Goal: Task Accomplishment & Management: Manage account settings

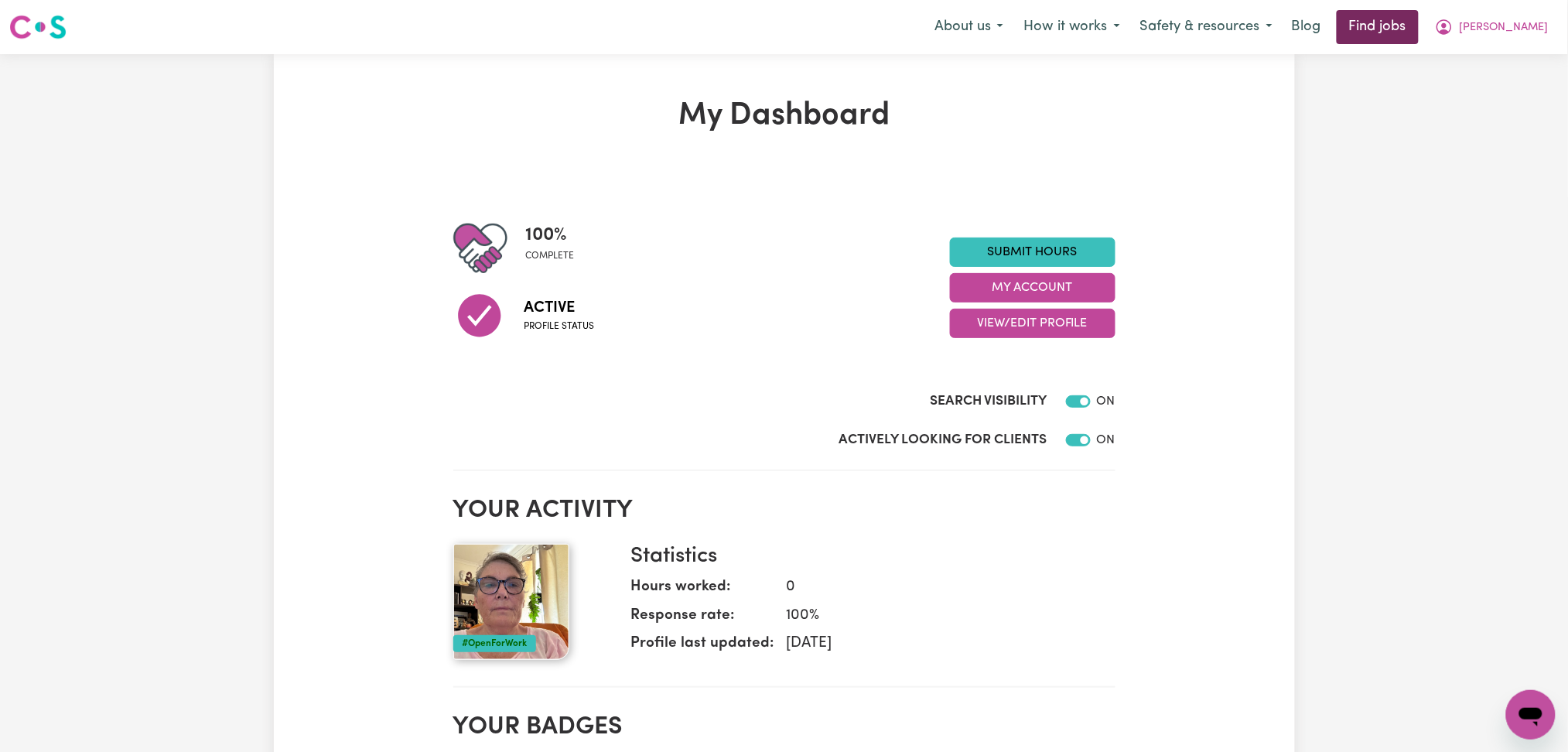
click at [1406, 37] on link "Find jobs" at bounding box center [1378, 27] width 82 height 34
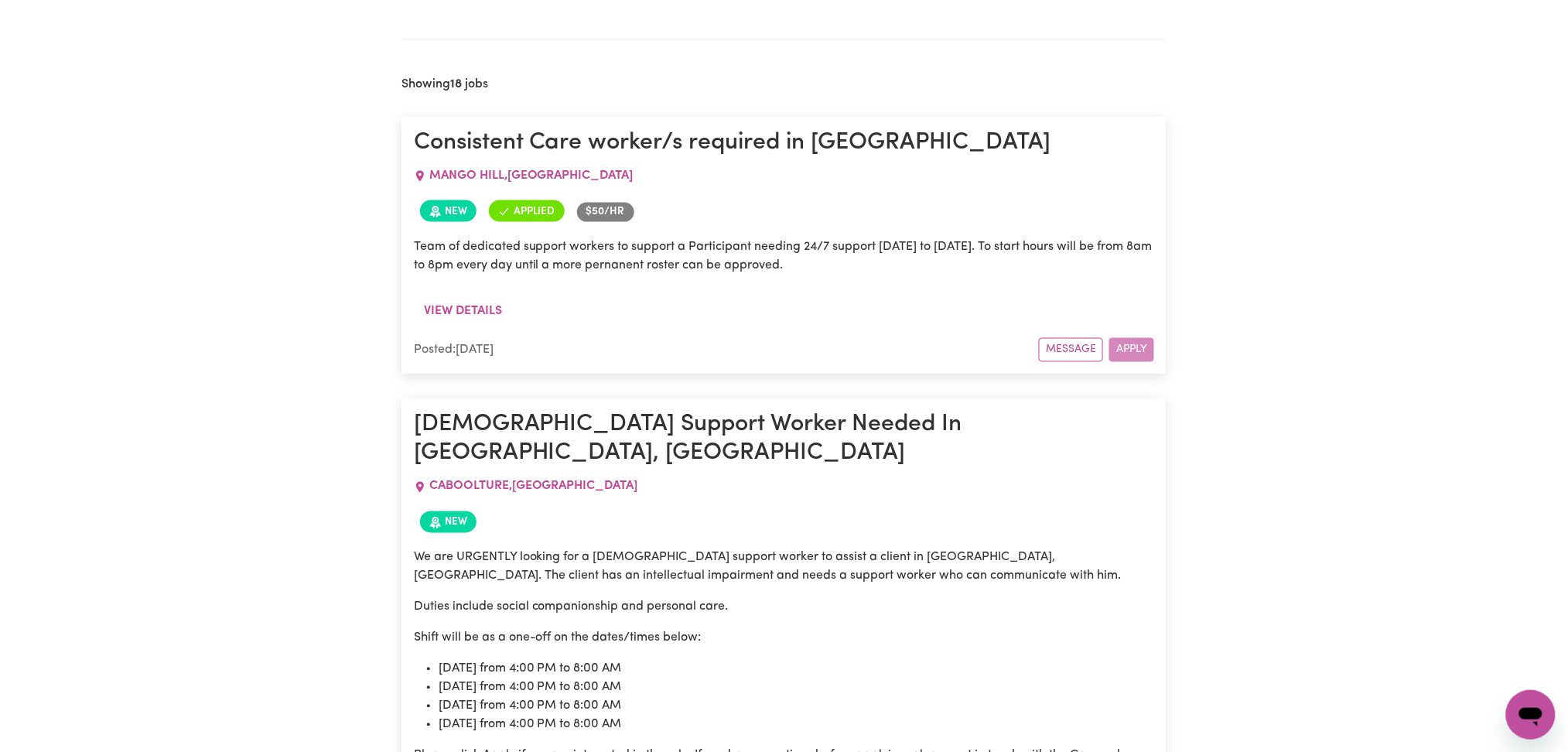
scroll to position [732, 0]
click at [537, 180] on span "[GEOGRAPHIC_DATA] , [GEOGRAPHIC_DATA]" at bounding box center [532, 177] width 204 height 13
copy span "[GEOGRAPHIC_DATA] , [GEOGRAPHIC_DATA]"
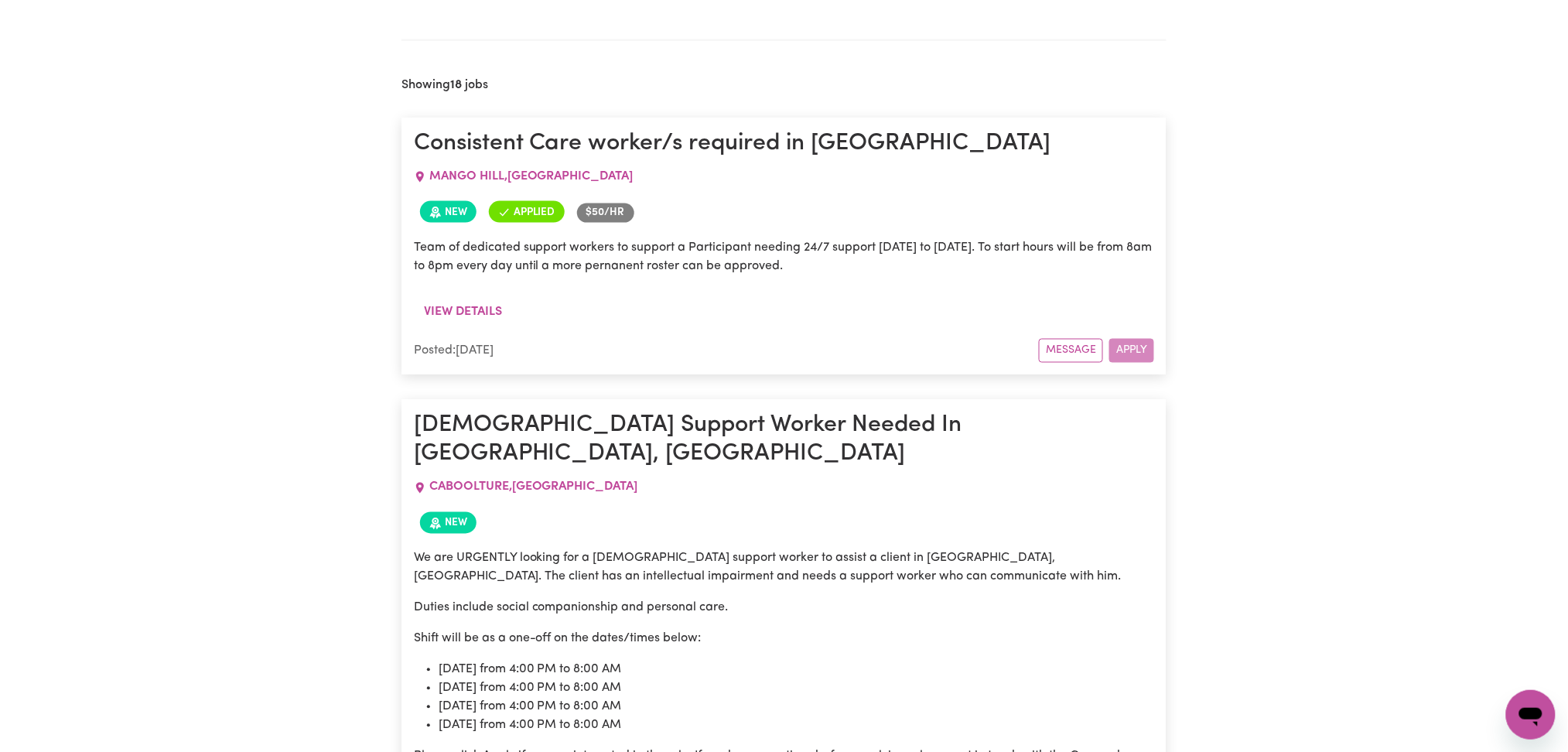
click at [696, 121] on article "Consistent Care worker/s required in [GEOGRAPHIC_DATA] [GEOGRAPHIC_DATA] , [GEO…" at bounding box center [784, 247] width 766 height 258
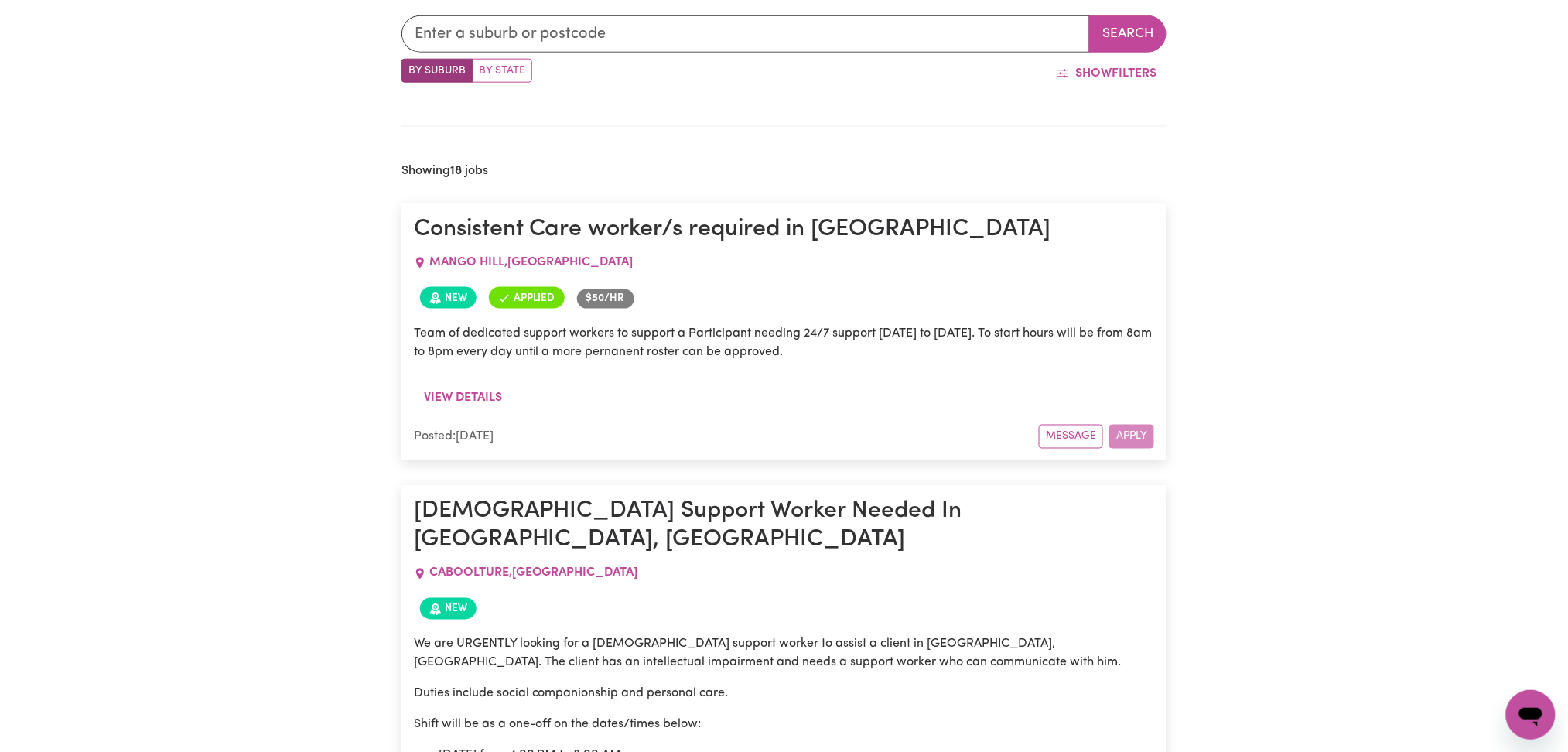
scroll to position [641, 0]
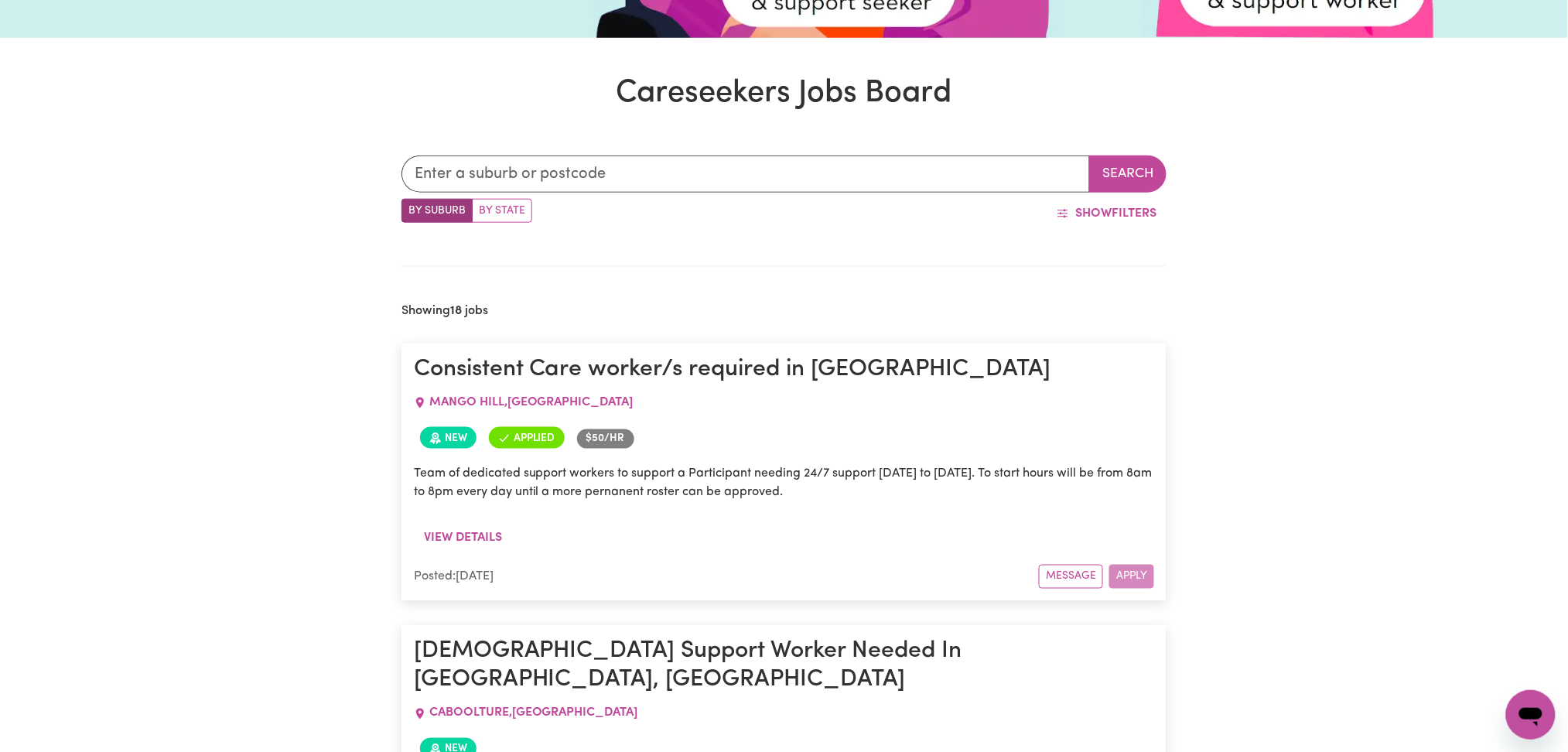
scroll to position [519, 0]
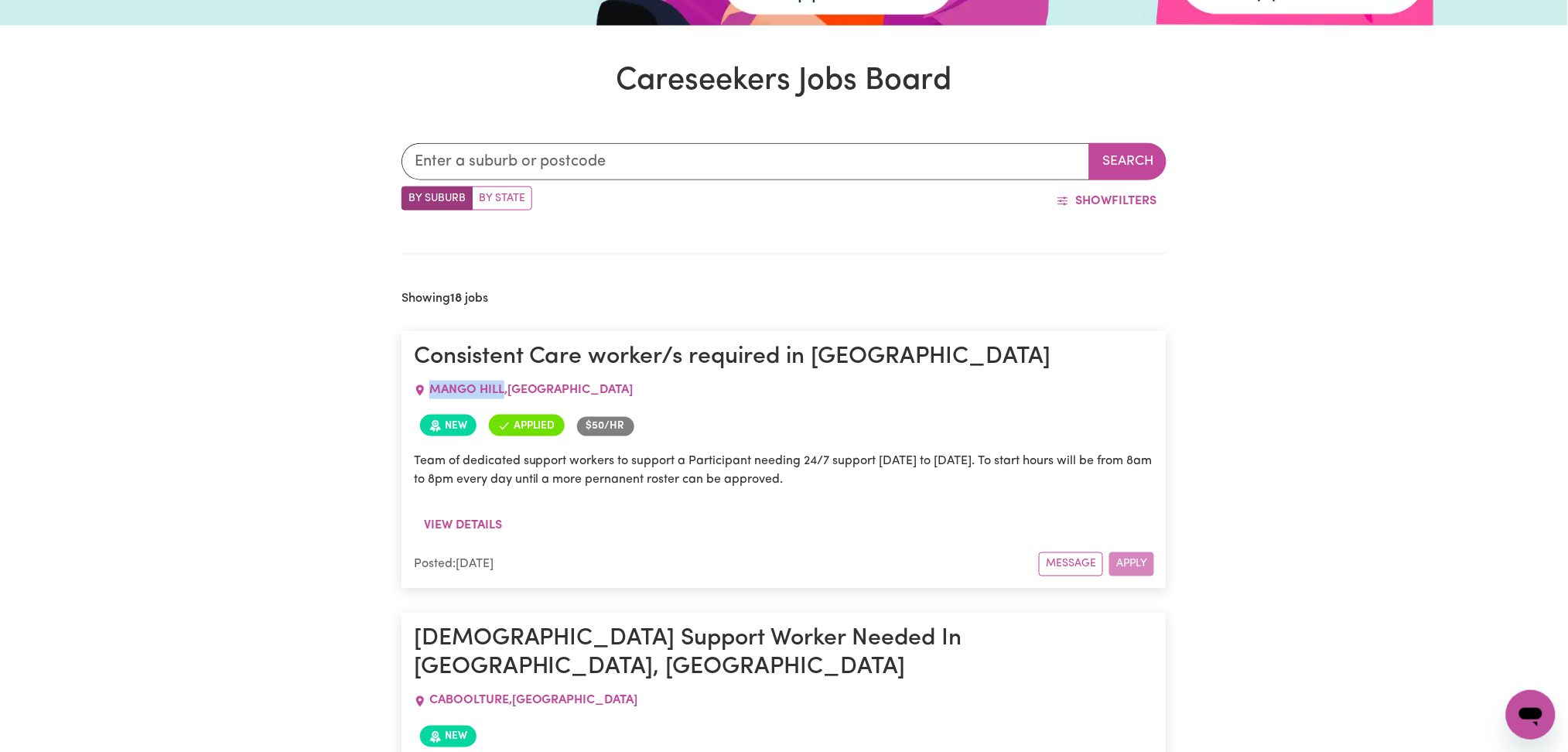
drag, startPoint x: 428, startPoint y: 384, endPoint x: 504, endPoint y: 390, distance: 76.2
click at [504, 390] on div "[GEOGRAPHIC_DATA] , [GEOGRAPHIC_DATA]" at bounding box center [785, 390] width 742 height 37
copy span "MANGO HILL"
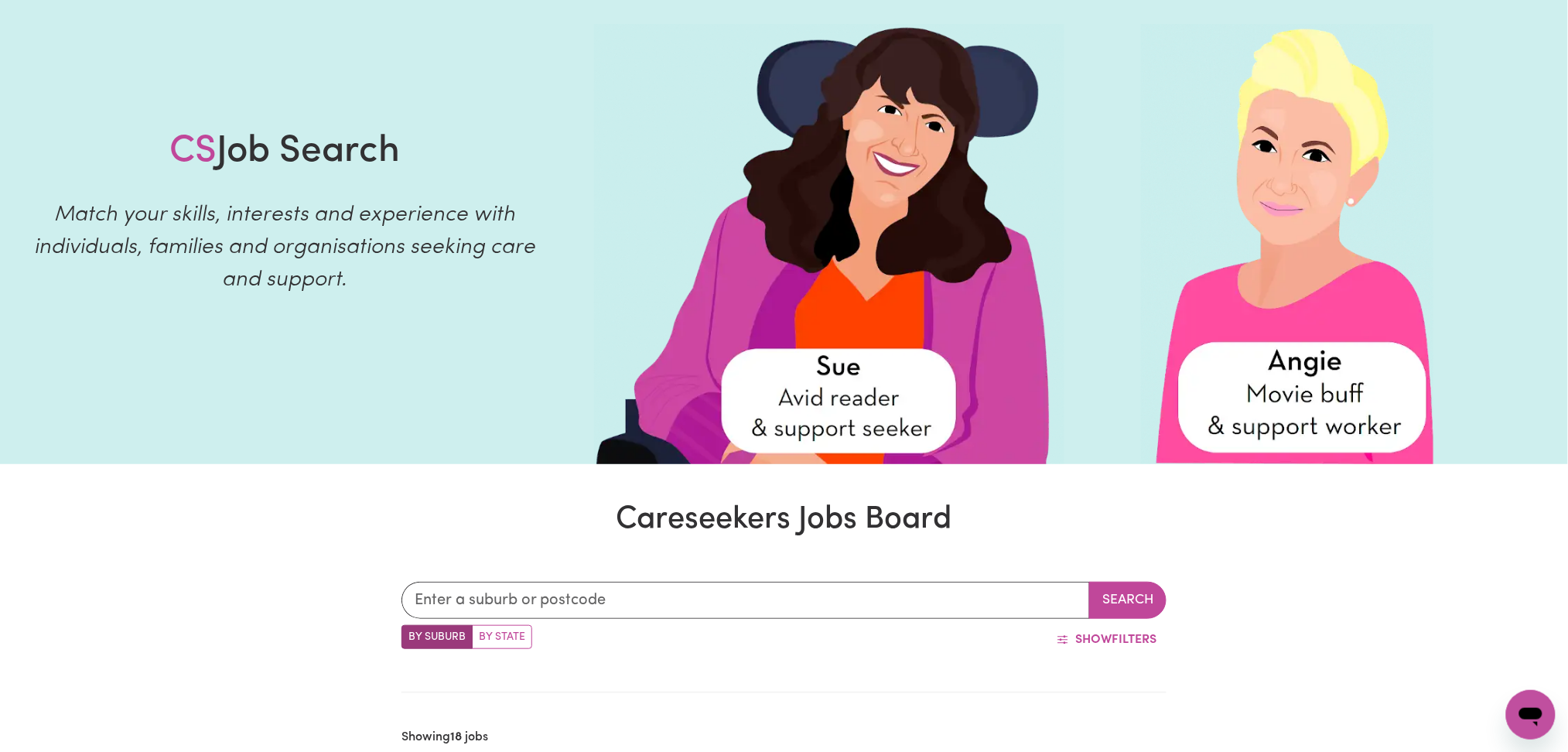
scroll to position [0, 0]
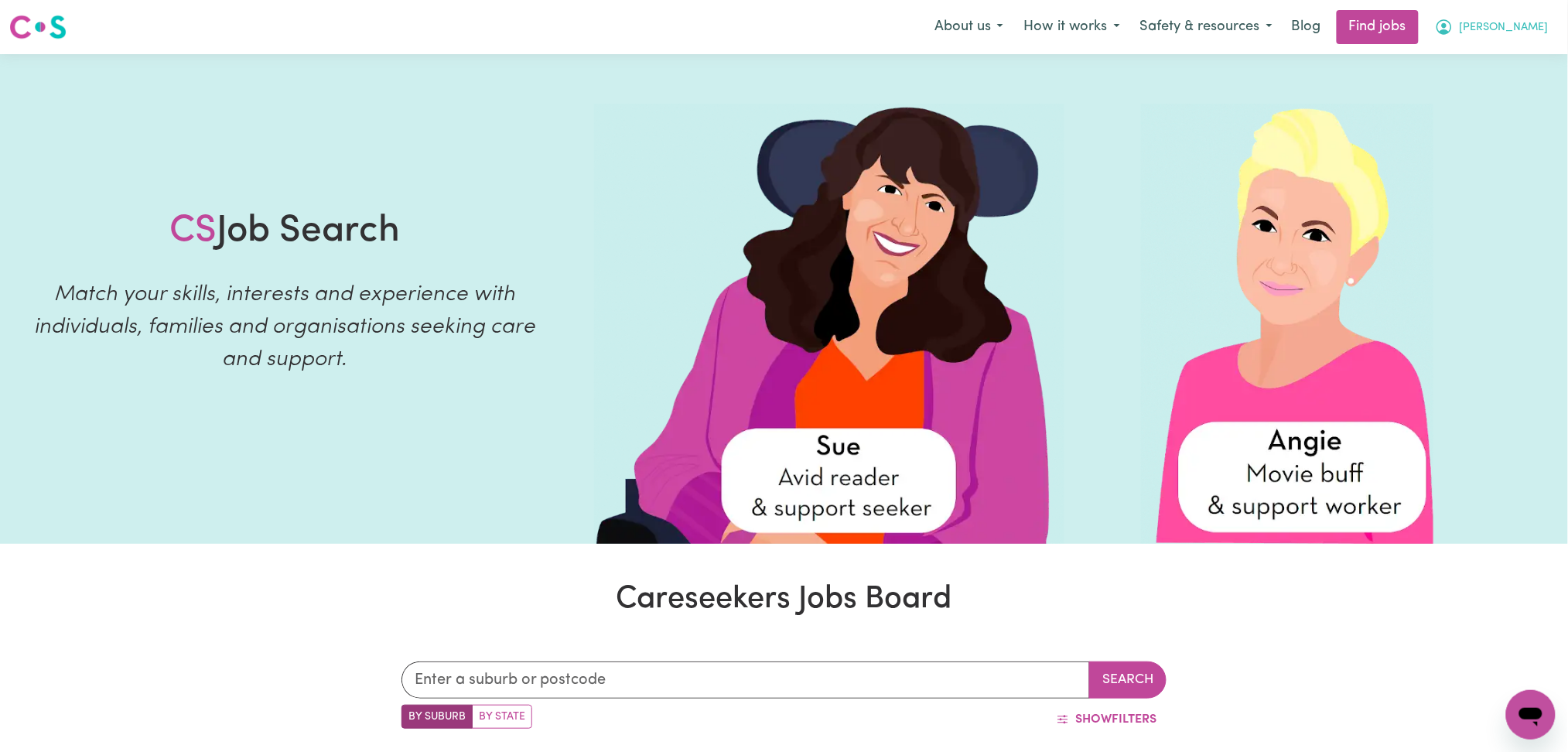
click at [1454, 28] on icon "My Account" at bounding box center [1445, 28] width 19 height 19
click at [1491, 128] on link "Logout" at bounding box center [1497, 118] width 123 height 29
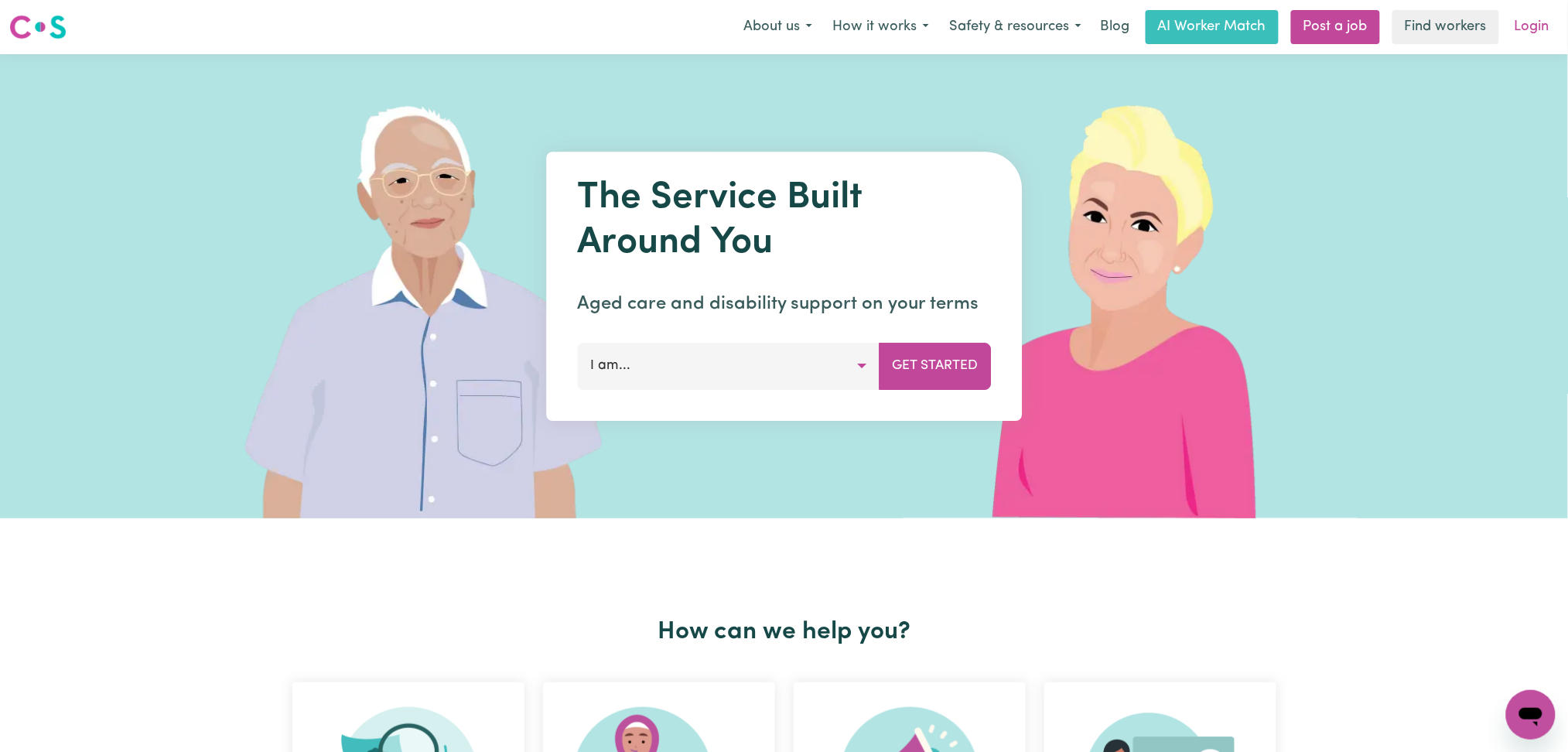
click at [1541, 27] on link "Login" at bounding box center [1533, 27] width 53 height 34
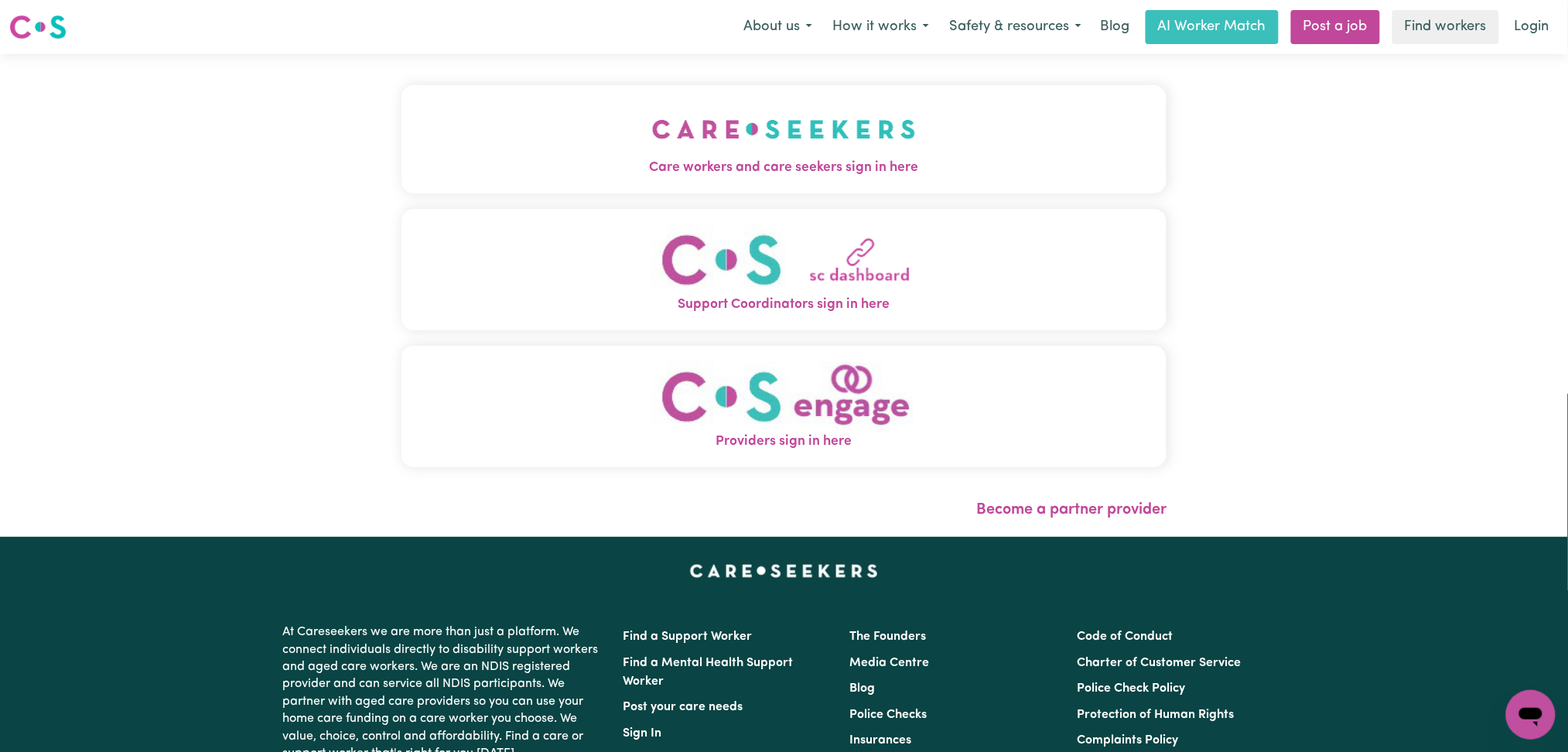
click at [742, 153] on img "Care workers and care seekers sign in here" at bounding box center [784, 129] width 264 height 57
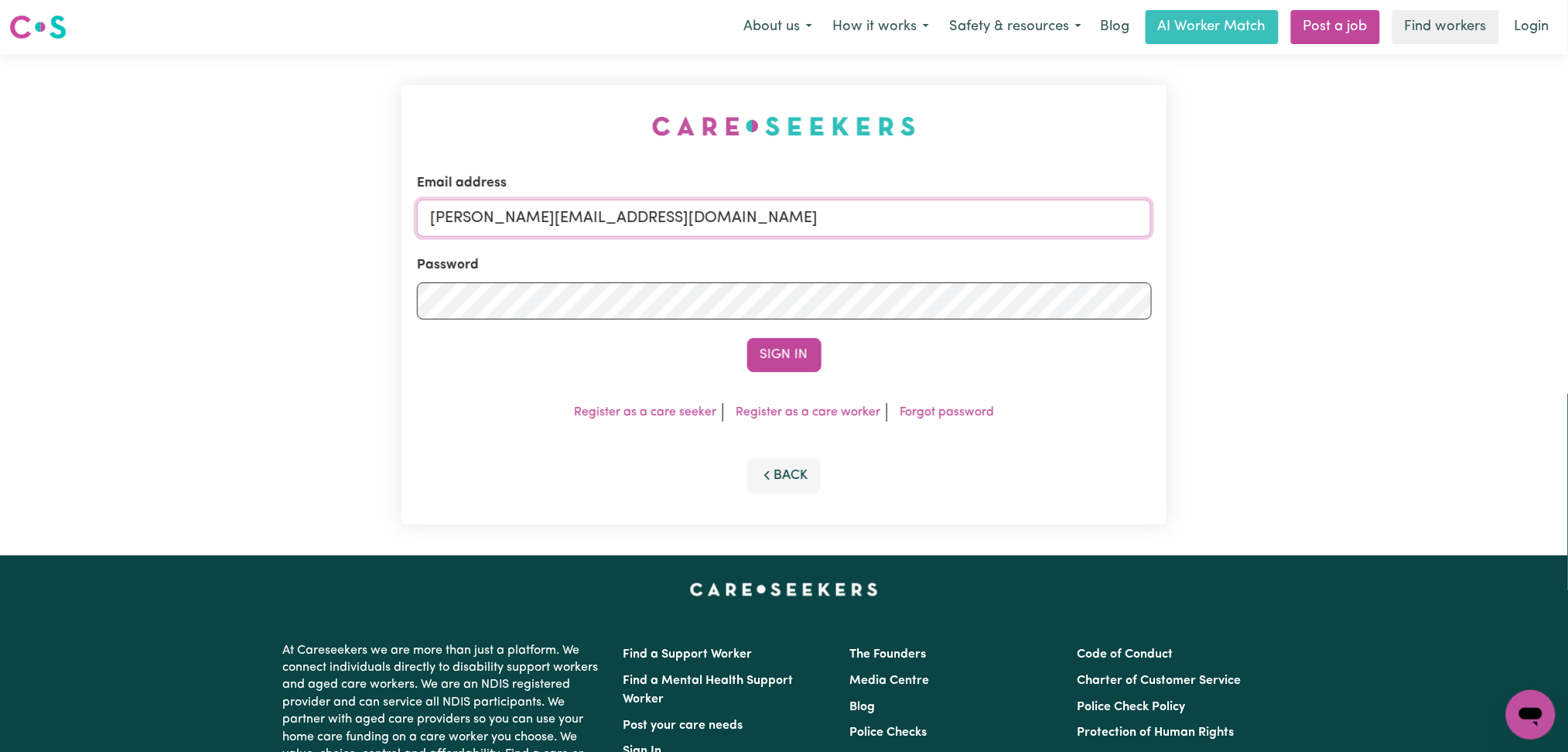
click at [541, 218] on input "[PERSON_NAME][EMAIL_ADDRESS][DOMAIN_NAME]" at bounding box center [785, 218] width 735 height 37
drag, startPoint x: 518, startPoint y: 215, endPoint x: 969, endPoint y: 218, distance: 451.0
click at [969, 218] on input "Superuser~[EMAIL_ADDRESS][DOMAIN_NAME]" at bounding box center [785, 218] width 735 height 37
click at [969, 218] on input "Superuser~" at bounding box center [785, 218] width 735 height 37
click at [969, 218] on input "Superuser [EMAIL_ADDRESS][DOMAIN_NAME]" at bounding box center [785, 218] width 735 height 37
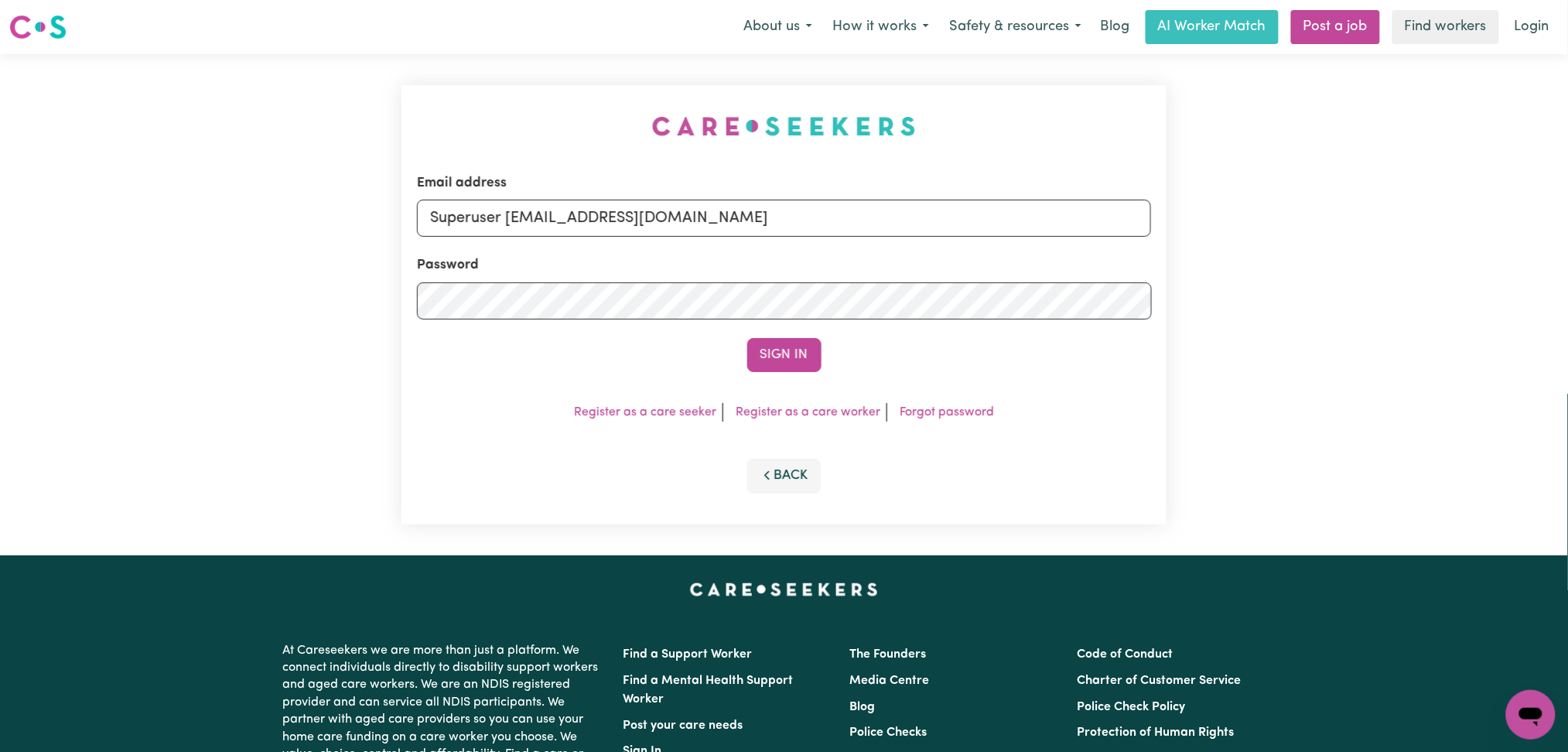
click at [747, 338] on button "Sign In" at bounding box center [784, 354] width 75 height 34
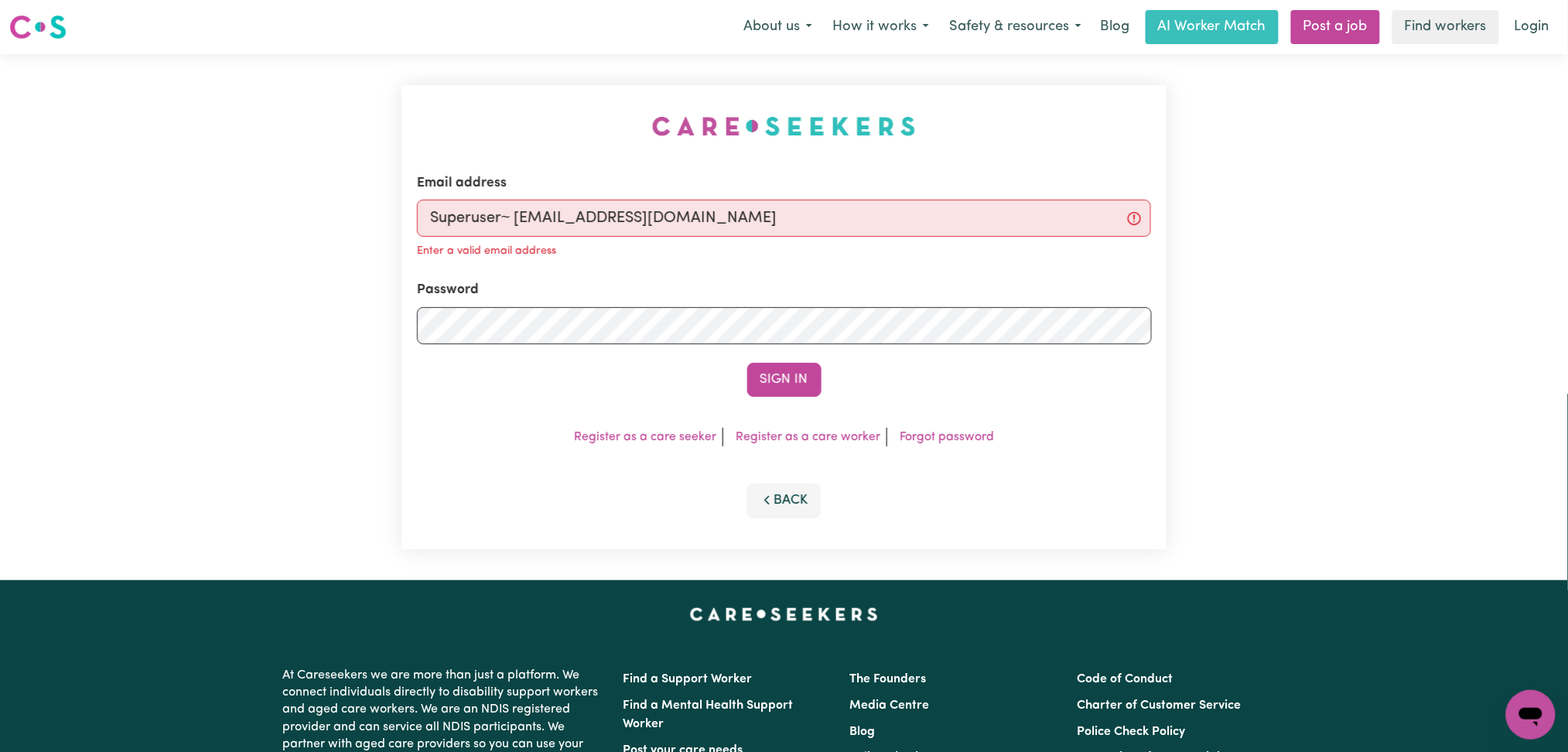
click at [747, 363] on button "Sign In" at bounding box center [784, 380] width 75 height 34
click at [518, 220] on input "Superuser~ [EMAIL_ADDRESS][DOMAIN_NAME]" at bounding box center [785, 218] width 735 height 37
type input "[EMAIL_ADDRESS][DOMAIN_NAME]"
click at [747, 363] on button "Sign In" at bounding box center [784, 380] width 75 height 34
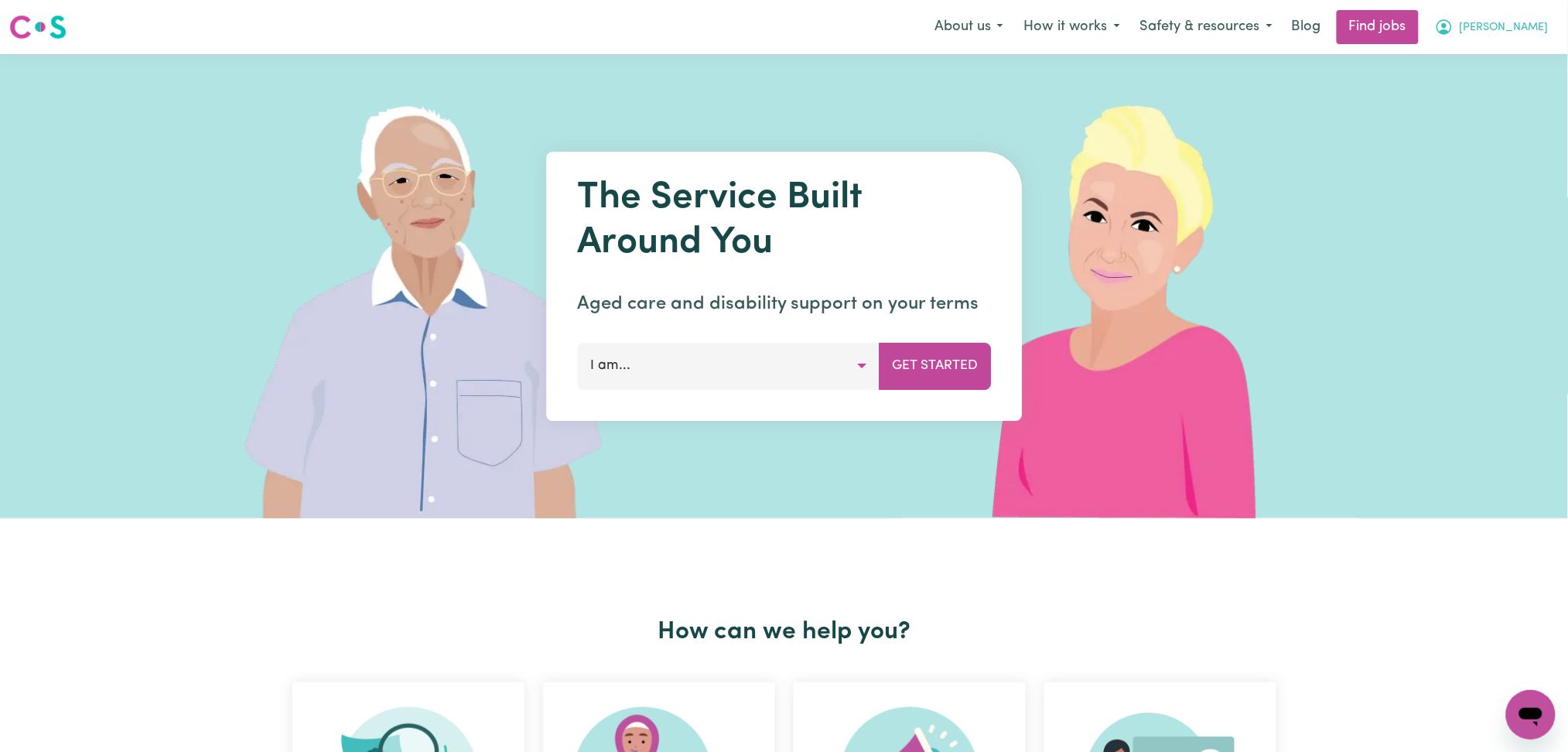
click at [1516, 30] on span "[PERSON_NAME]" at bounding box center [1504, 28] width 89 height 17
click at [1475, 112] on link "Logout" at bounding box center [1497, 118] width 123 height 29
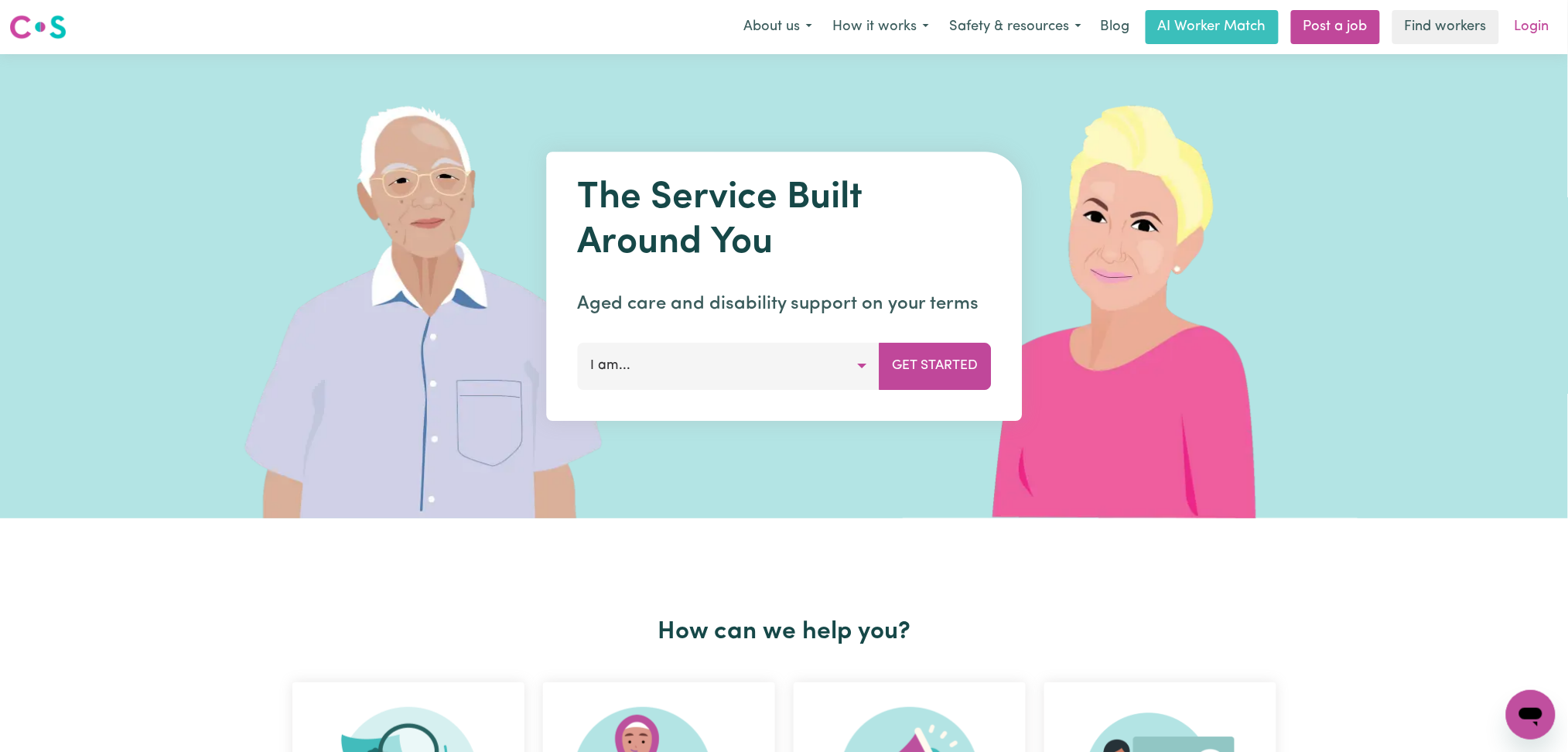
click at [1525, 35] on link "Login" at bounding box center [1533, 27] width 53 height 34
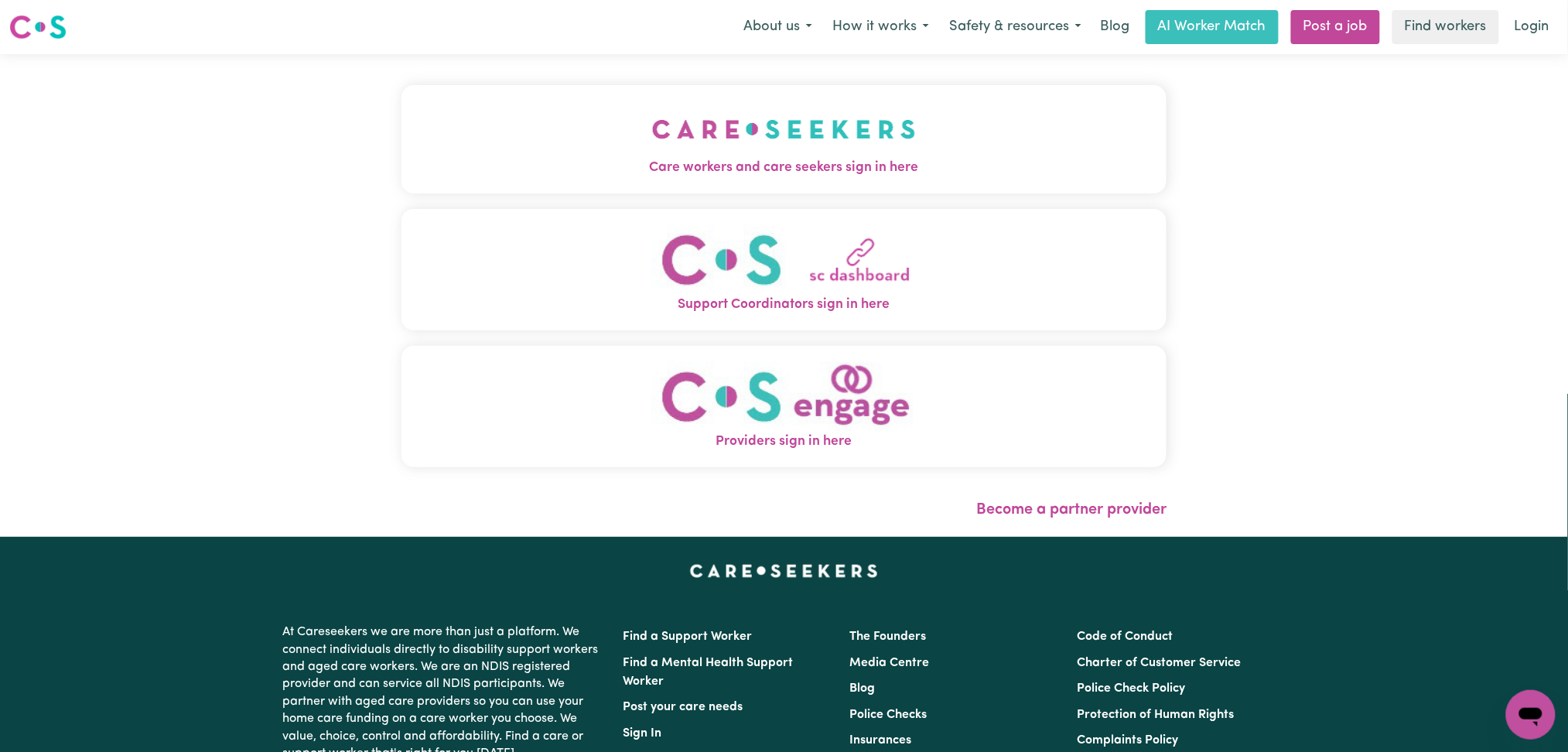
click at [751, 167] on span "Care workers and care seekers sign in here" at bounding box center [784, 168] width 766 height 20
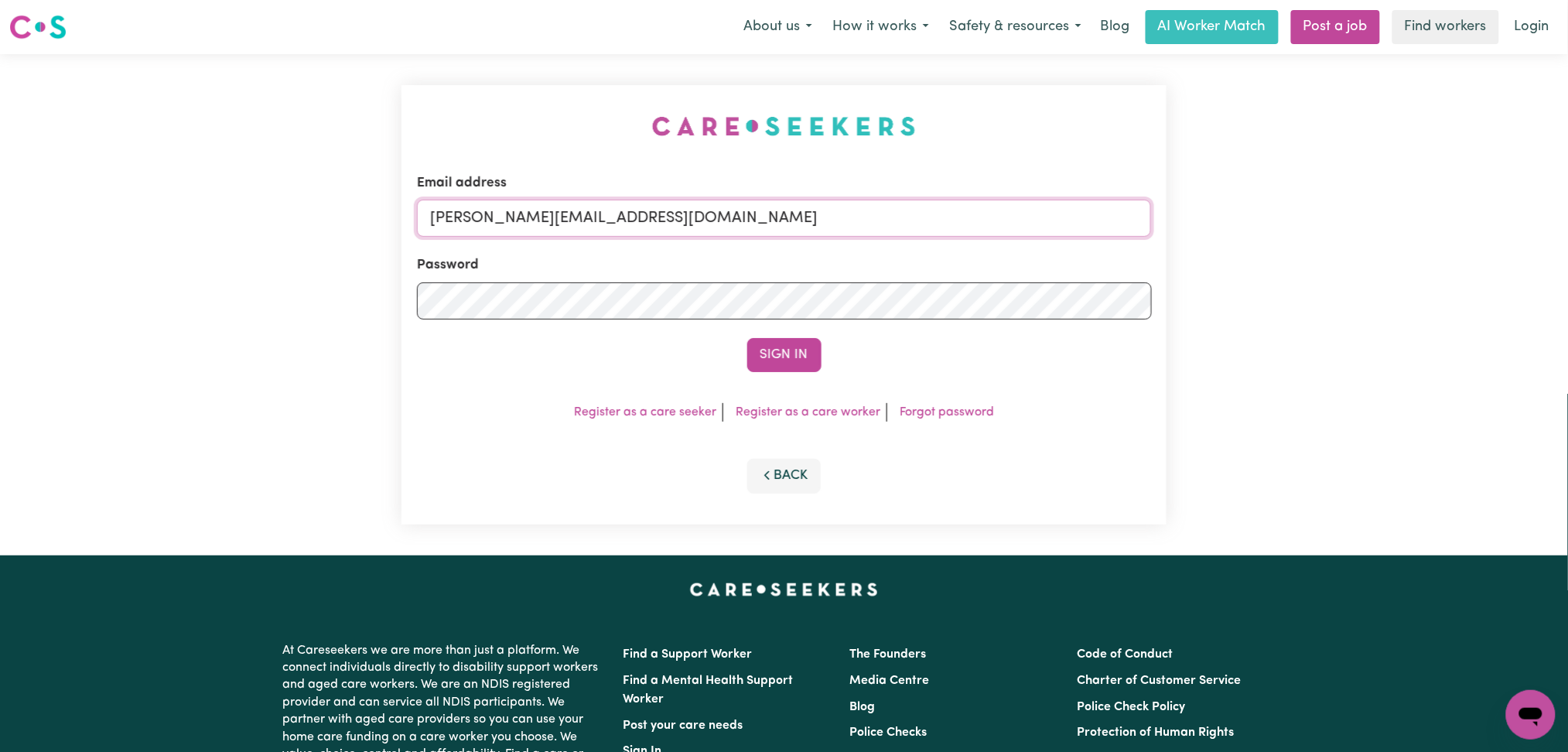
click at [666, 235] on input "[PERSON_NAME][EMAIL_ADDRESS][DOMAIN_NAME]" at bounding box center [785, 218] width 735 height 37
drag, startPoint x: 511, startPoint y: 207, endPoint x: 1041, endPoint y: 230, distance: 530.5
click at [1041, 230] on input "Superuser~[EMAIL_ADDRESS][DOMAIN_NAME]" at bounding box center [785, 218] width 735 height 37
type input "Superuser~chanjun.he88@gmail.com"
click at [747, 338] on button "Sign In" at bounding box center [784, 354] width 75 height 34
